Goal: Task Accomplishment & Management: Manage account settings

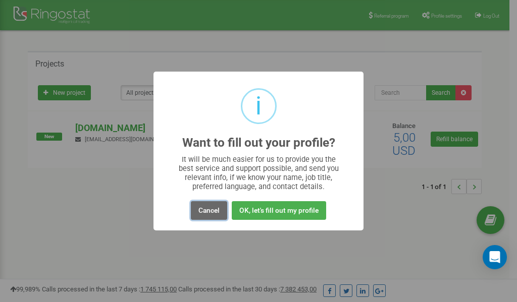
click at [211, 211] on button "Cancel" at bounding box center [209, 210] width 36 height 19
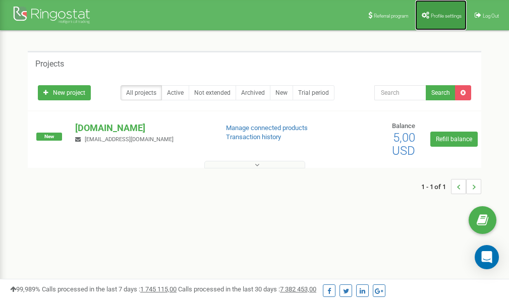
click at [443, 12] on link "Profile settings" at bounding box center [440, 15] width 51 height 30
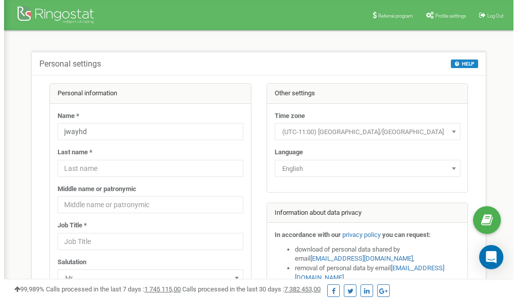
scroll to position [50, 0]
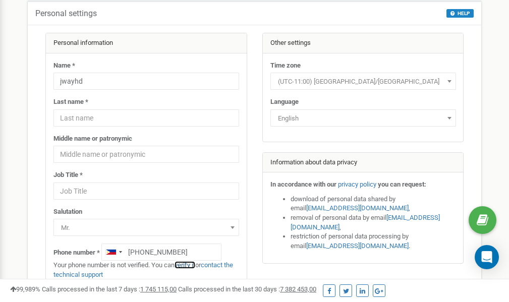
click at [191, 265] on link "verify it" at bounding box center [185, 265] width 21 height 8
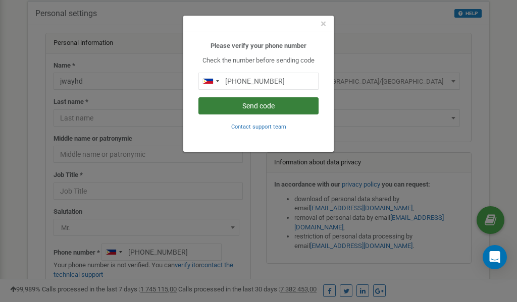
click at [249, 104] on button "Send code" at bounding box center [258, 105] width 120 height 17
